Goal: Task Accomplishment & Management: Manage account settings

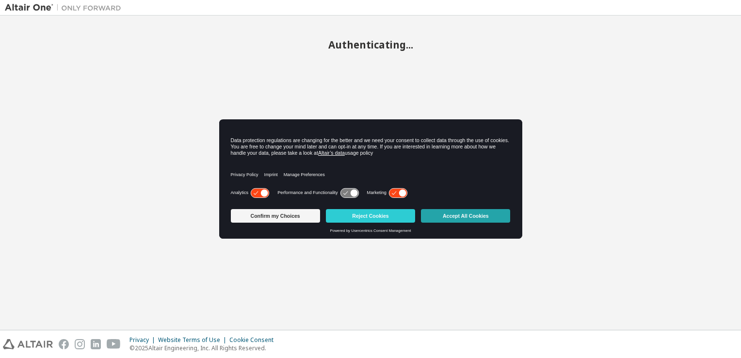
click at [455, 215] on button "Accept All Cookies" at bounding box center [465, 216] width 89 height 14
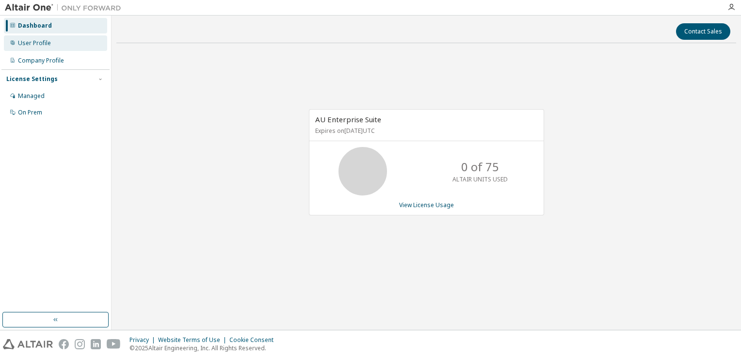
click at [38, 38] on div "User Profile" at bounding box center [55, 43] width 103 height 16
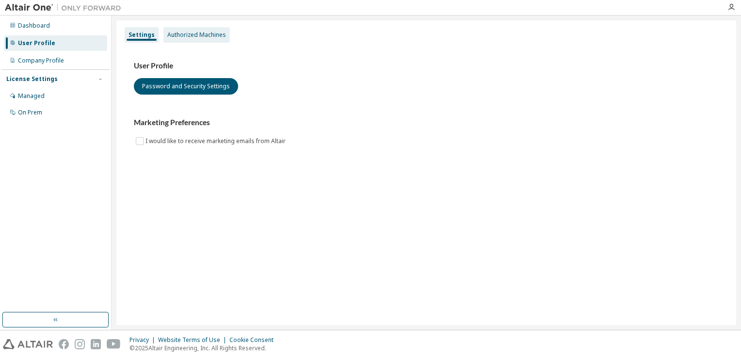
click at [184, 34] on div "Authorized Machines" at bounding box center [196, 35] width 59 height 8
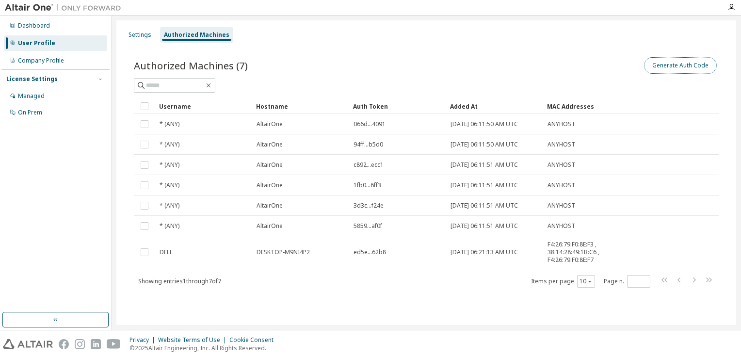
click at [676, 67] on button "Generate Auth Code" at bounding box center [680, 65] width 73 height 16
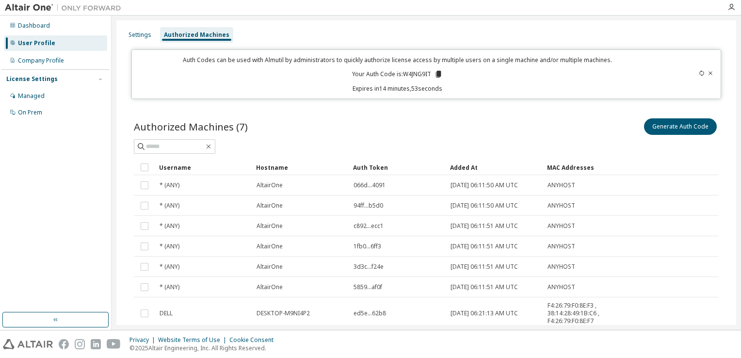
click at [436, 75] on icon at bounding box center [438, 74] width 5 height 7
